Goal: Information Seeking & Learning: Find contact information

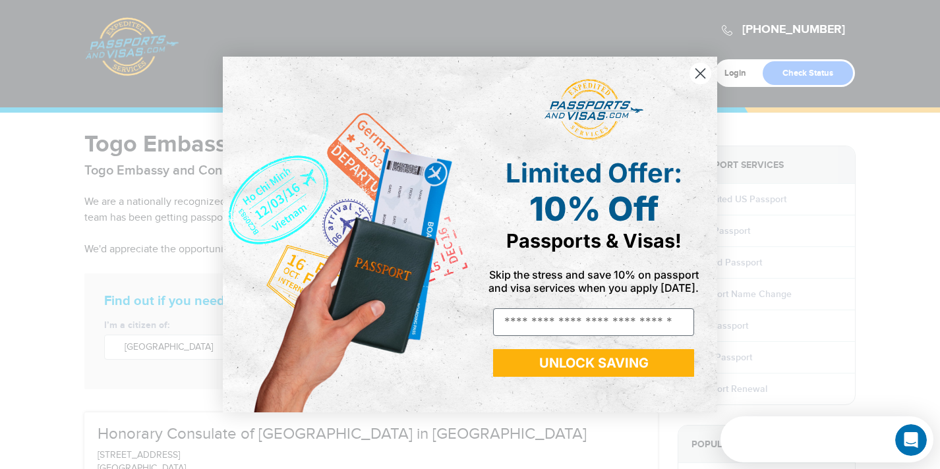
click at [696, 68] on circle "Close dialog" at bounding box center [700, 74] width 22 height 22
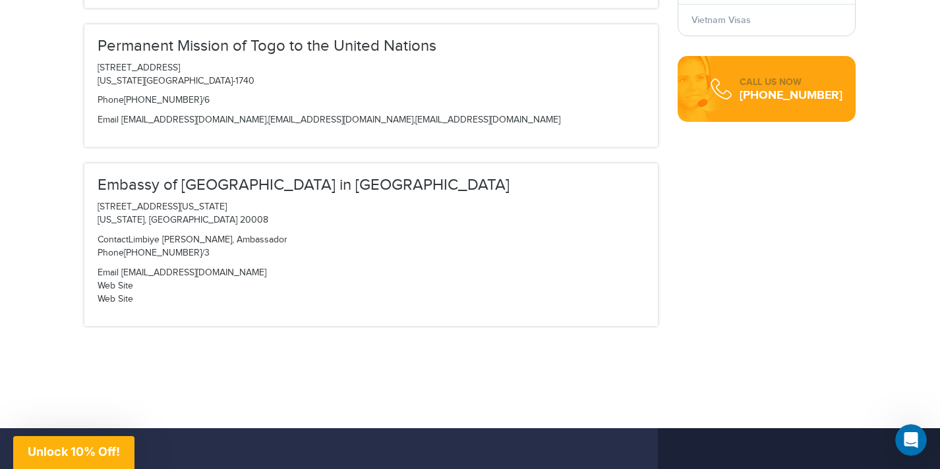
scroll to position [560, 0]
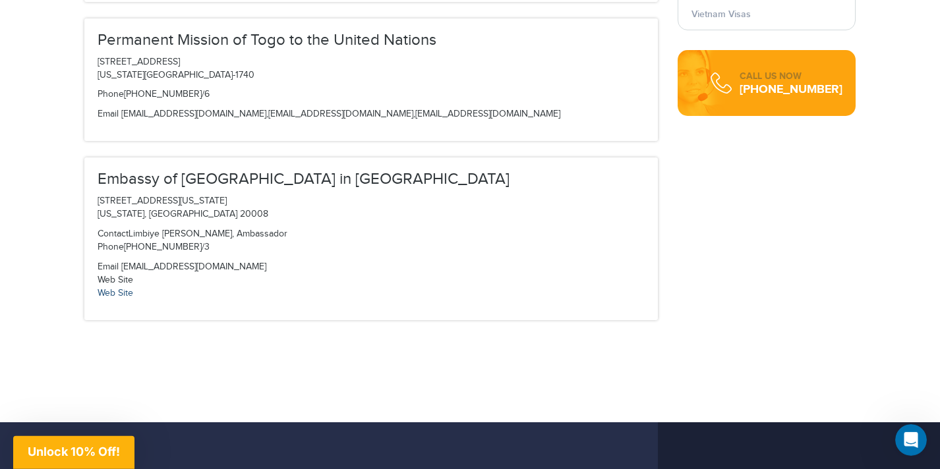
click at [117, 294] on link "Web Site" at bounding box center [116, 293] width 36 height 11
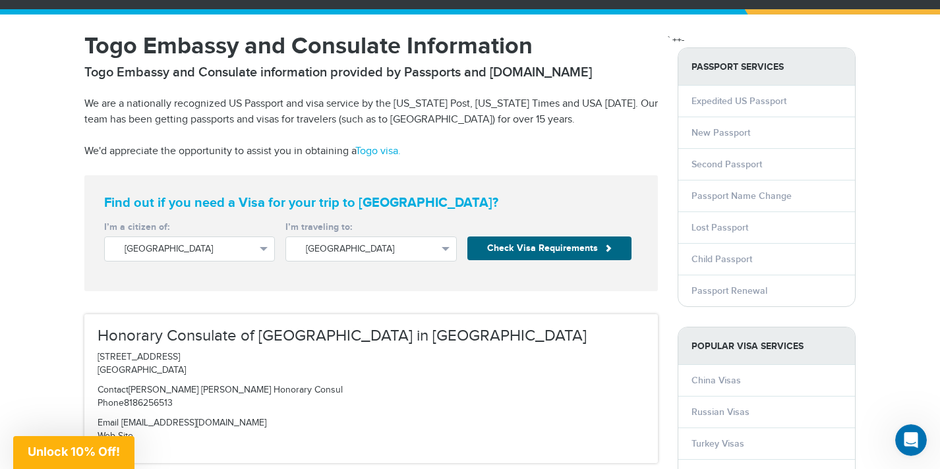
scroll to position [0, 0]
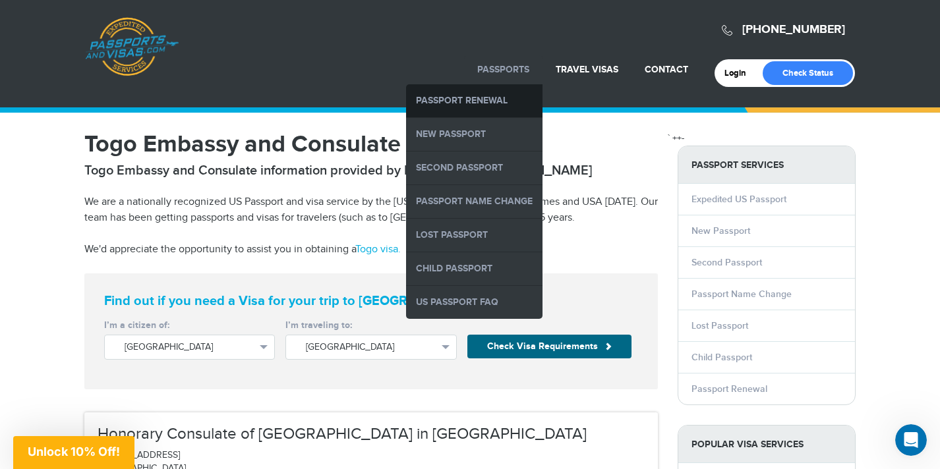
click at [490, 98] on link "Passport Renewal" at bounding box center [474, 100] width 136 height 33
click at [475, 99] on link "Passport Renewal" at bounding box center [474, 100] width 136 height 33
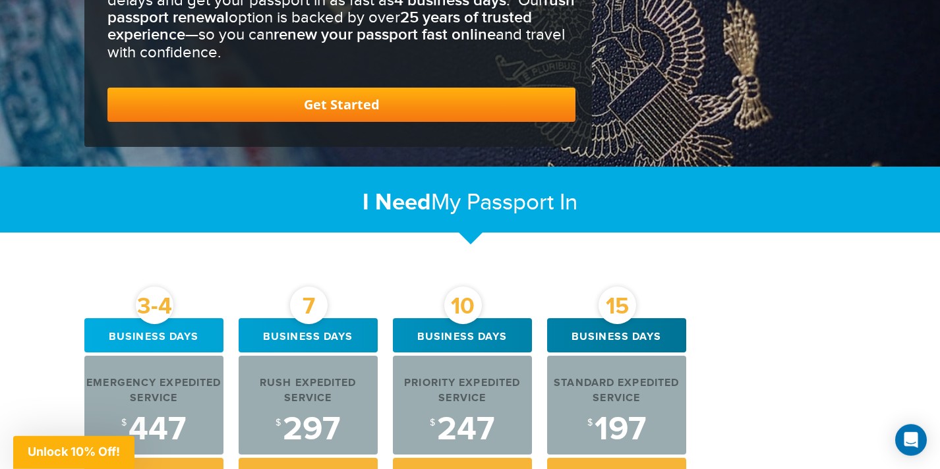
scroll to position [132, 0]
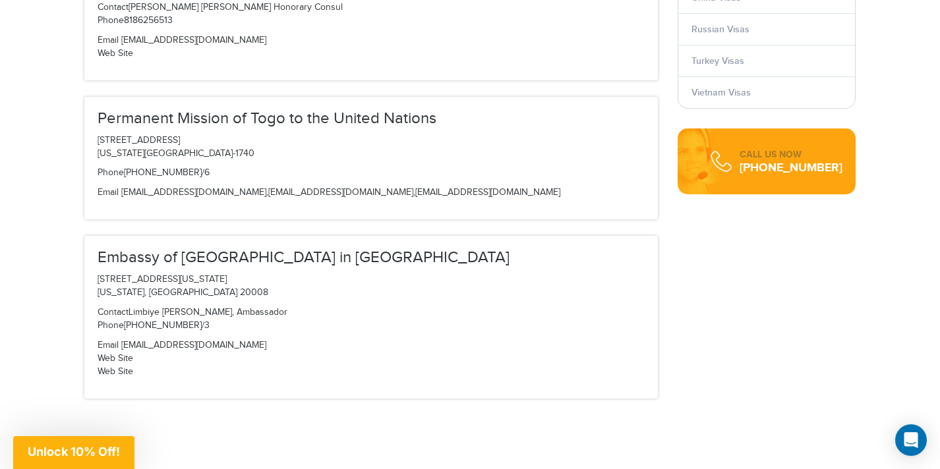
scroll to position [494, 0]
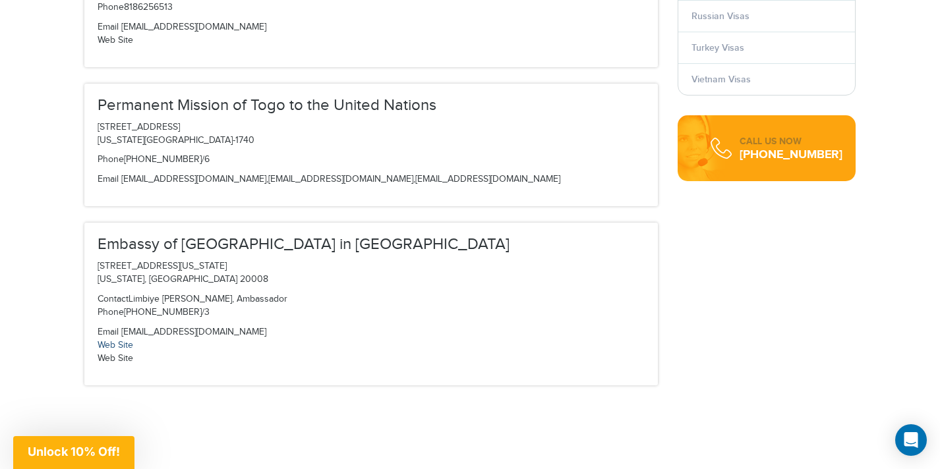
click at [112, 345] on link "Web Site" at bounding box center [116, 345] width 36 height 11
